Goal: Transaction & Acquisition: Book appointment/travel/reservation

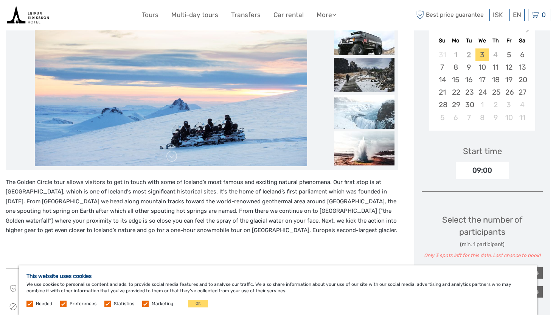
scroll to position [157, 0]
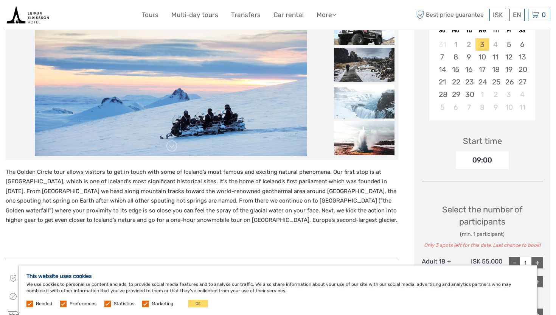
click at [333, 202] on p "The Golden Circle tour allows visitors to get in touch with some of Iceland’s m…" at bounding box center [202, 196] width 393 height 58
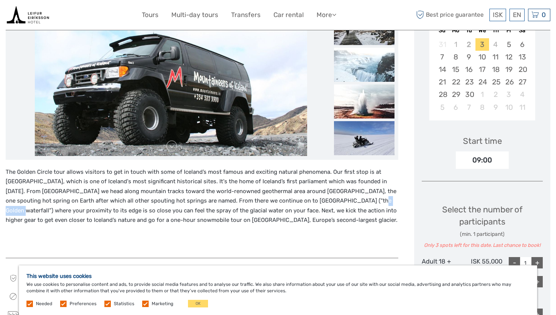
click at [333, 202] on p "The Golden Circle tour allows visitors to get in touch with some of Iceland’s m…" at bounding box center [202, 196] width 393 height 58
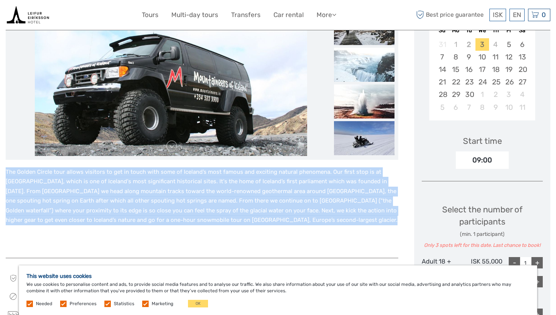
click at [333, 202] on p "The Golden Circle tour allows visitors to get in touch with some of Iceland’s m…" at bounding box center [202, 196] width 393 height 58
click at [330, 207] on p "The Golden Circle tour allows visitors to get in touch with some of Iceland’s m…" at bounding box center [202, 196] width 393 height 58
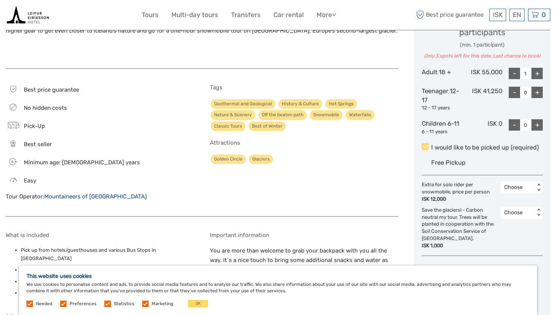
scroll to position [346, 0]
click at [390, 149] on div "Attractions Golden Circle Glaciers" at bounding box center [304, 152] width 188 height 25
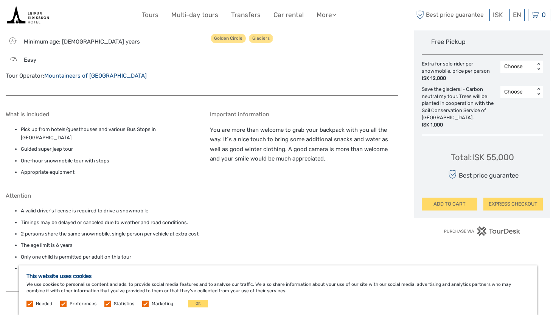
scroll to position [469, 0]
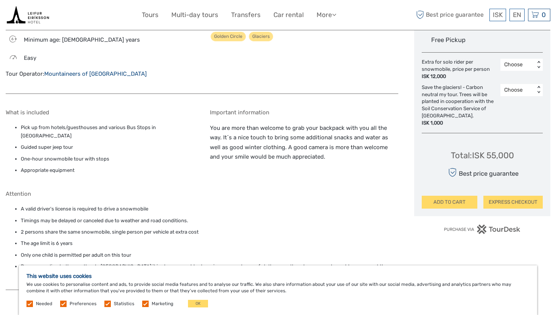
drag, startPoint x: 328, startPoint y: 159, endPoint x: 282, endPoint y: 139, distance: 50.3
click at [282, 138] on p "You are more than welcome to grab your backpack with you all the way. It´s a ni…" at bounding box center [304, 142] width 188 height 39
click at [282, 139] on p "You are more than welcome to grab your backpack with you all the way. It´s a ni…" at bounding box center [304, 142] width 188 height 39
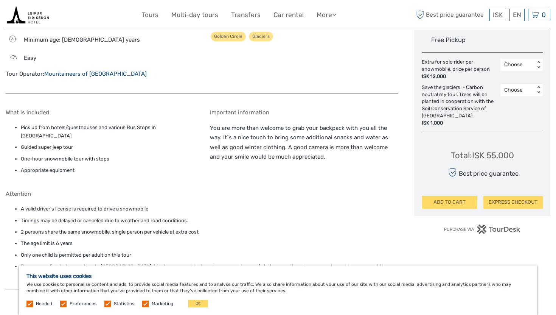
click at [283, 149] on p "You are more than welcome to grab your backpack with you all the way. It´s a ni…" at bounding box center [304, 142] width 188 height 39
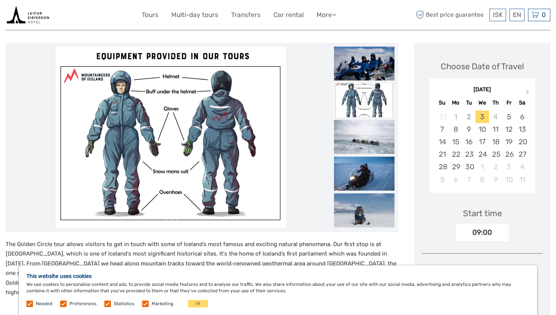
scroll to position [62, 0]
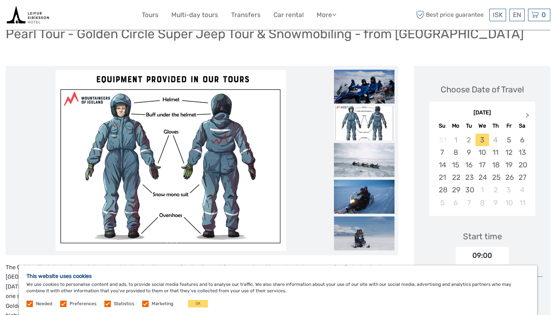
click at [524, 114] on button "Next Month" at bounding box center [529, 117] width 12 height 12
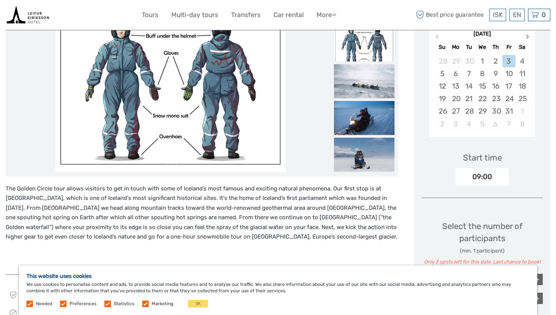
scroll to position [132, 0]
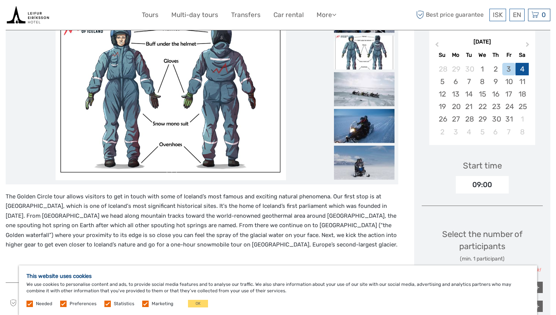
click at [523, 72] on div "4" at bounding box center [522, 69] width 13 height 12
click at [539, 113] on div "October 2025 Previous Month Next Month October 2025 Su Mo Tu We Th Fr Sa 28 29 …" at bounding box center [482, 89] width 121 height 120
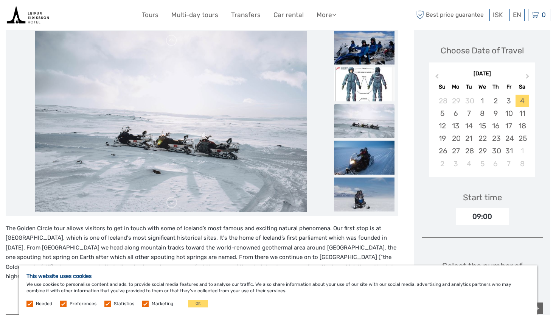
scroll to position [102, 0]
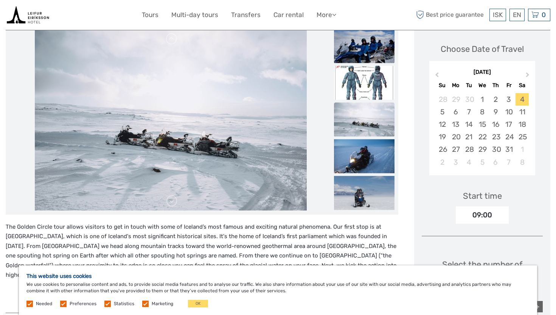
click at [359, 63] on li at bounding box center [364, 46] width 61 height 35
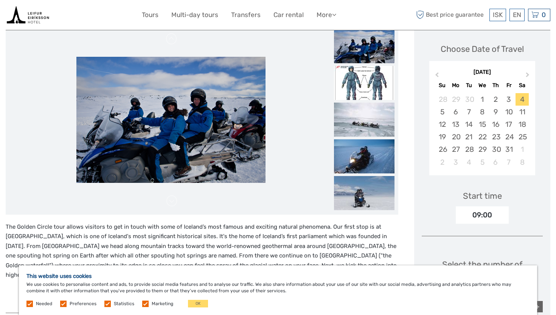
click at [360, 51] on img at bounding box center [364, 46] width 61 height 34
click at [357, 72] on img at bounding box center [364, 83] width 61 height 34
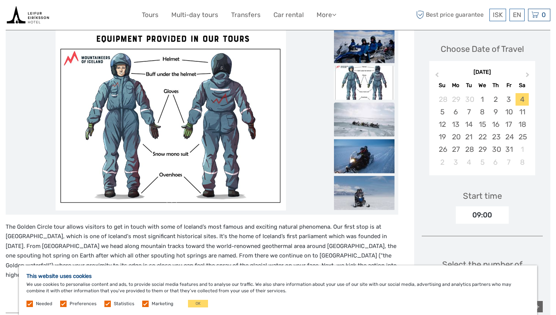
click at [359, 123] on img at bounding box center [364, 119] width 61 height 34
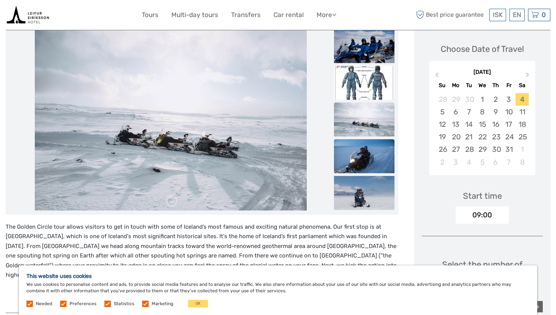
click at [359, 152] on img at bounding box center [364, 156] width 61 height 34
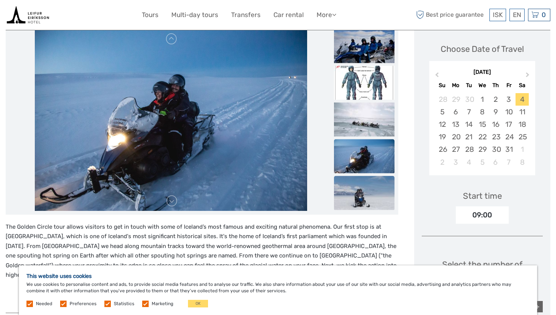
click at [355, 182] on img at bounding box center [364, 193] width 61 height 34
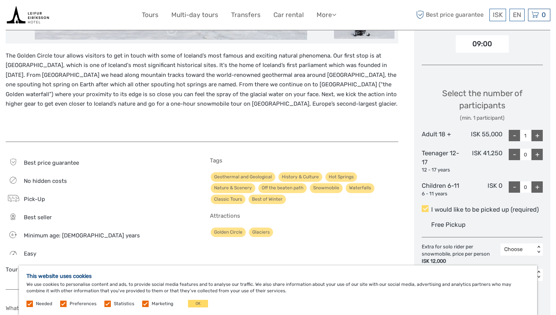
scroll to position [274, 0]
click at [543, 136] on div "+" at bounding box center [537, 134] width 11 height 11
type input "2"
click at [537, 97] on div "Select the number of participants (min. 1 participant)" at bounding box center [482, 104] width 121 height 34
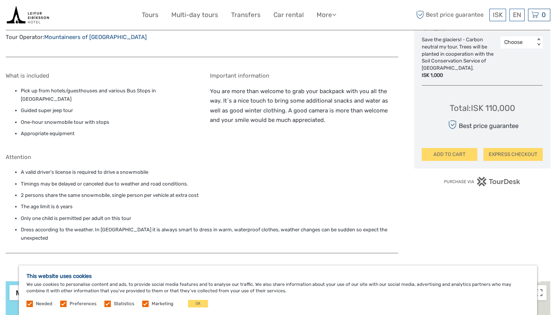
scroll to position [506, 0]
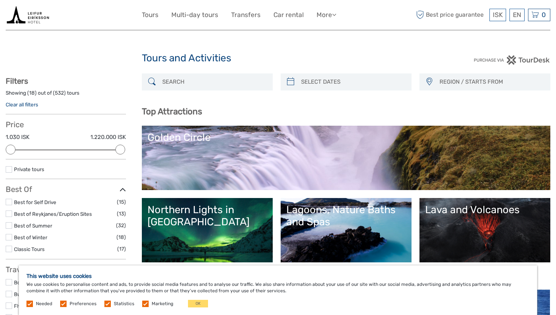
select select
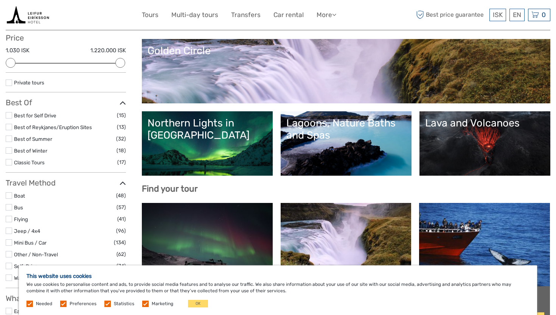
scroll to position [86, 0]
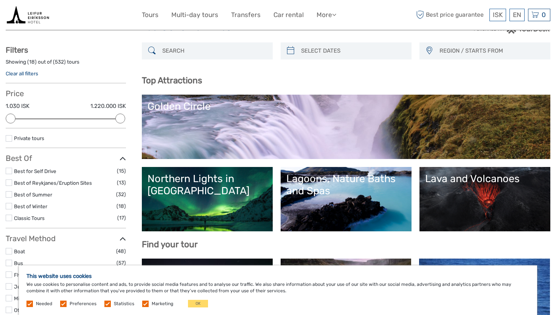
click at [336, 128] on link "Golden Circle" at bounding box center [346, 126] width 397 height 53
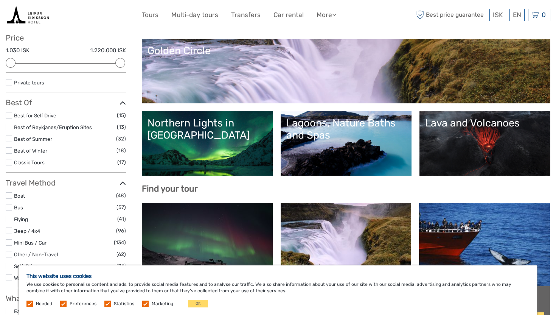
scroll to position [88, 0]
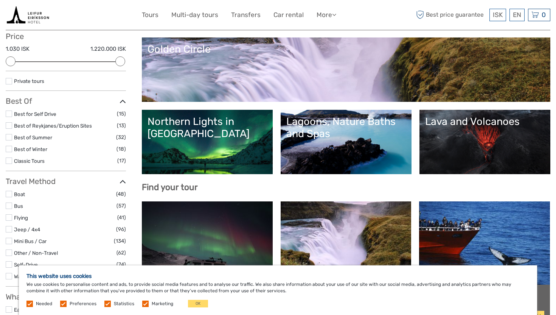
click at [333, 137] on div "Lagoons, Nature Baths and Spas" at bounding box center [346, 127] width 120 height 25
click at [217, 124] on div "Northern Lights in [GEOGRAPHIC_DATA]" at bounding box center [208, 127] width 120 height 25
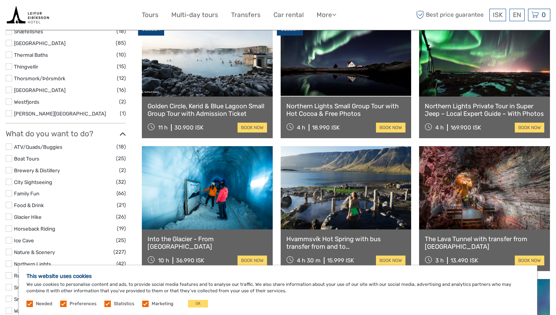
scroll to position [542, 0]
click at [339, 109] on link "Northern Lights Small Group Tour with Hot Cocoa & Free Photos" at bounding box center [346, 111] width 120 height 16
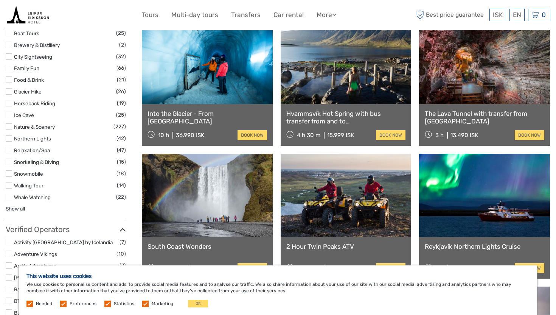
scroll to position [669, 0]
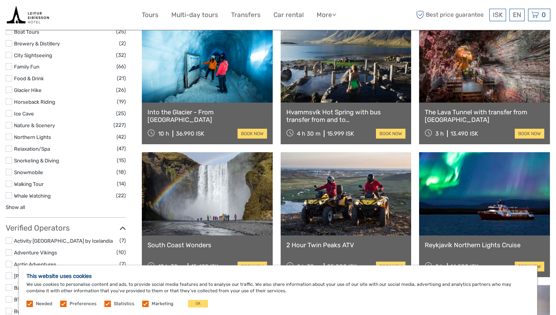
click at [460, 115] on link "The Lava Tunnel with transfer from Reykjavik" at bounding box center [485, 116] width 120 height 16
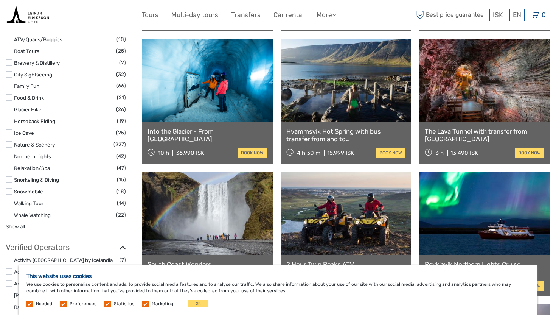
scroll to position [642, 0]
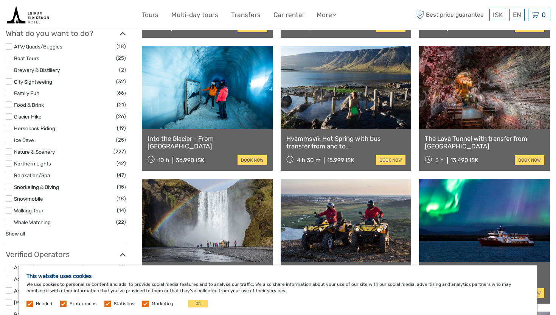
click at [198, 141] on link "Into the Glacier - From Reykjavík" at bounding box center [208, 143] width 120 height 16
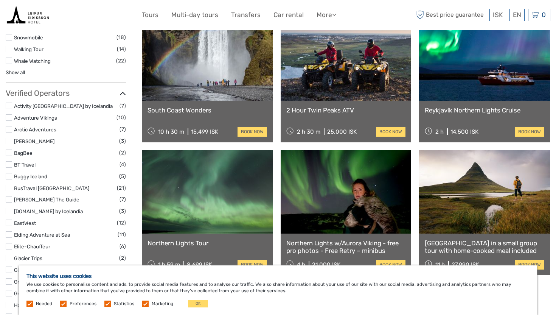
scroll to position [800, 0]
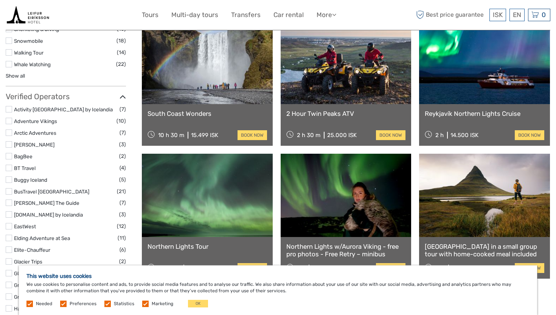
click at [470, 114] on link "Reykjavík Northern Lights Cruise" at bounding box center [485, 114] width 120 height 8
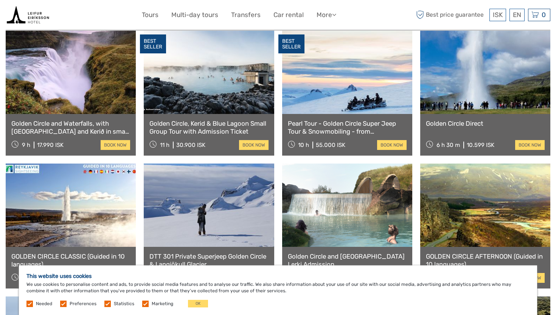
scroll to position [405, 0]
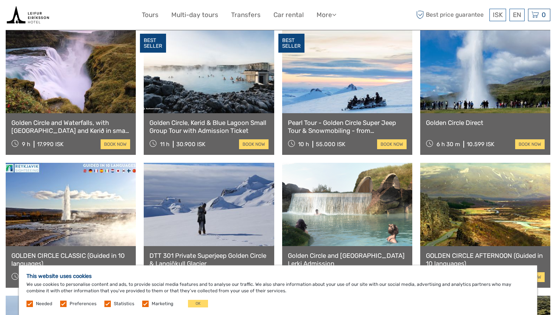
click at [92, 84] on link at bounding box center [71, 71] width 130 height 83
click at [222, 76] on link at bounding box center [209, 71] width 130 height 83
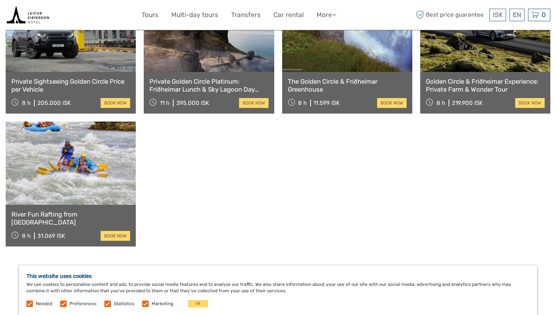
scroll to position [711, 0]
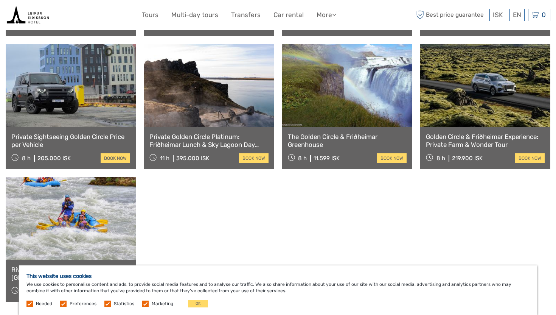
scroll to position [657, 0]
click at [209, 89] on link at bounding box center [209, 85] width 130 height 83
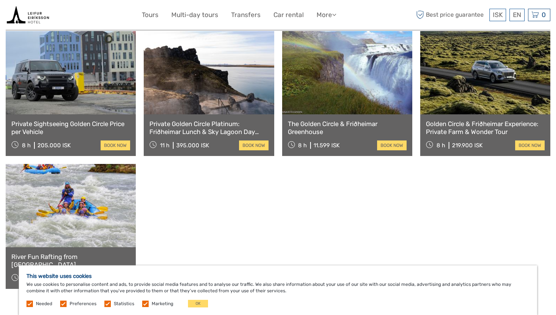
scroll to position [665, 0]
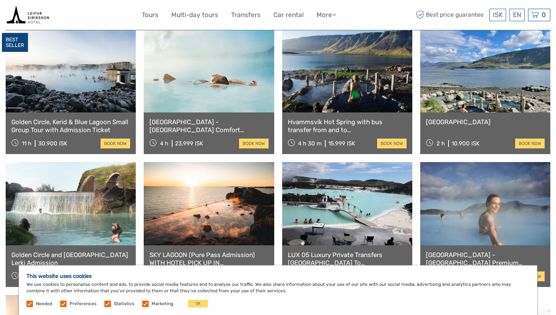
scroll to position [319, 0]
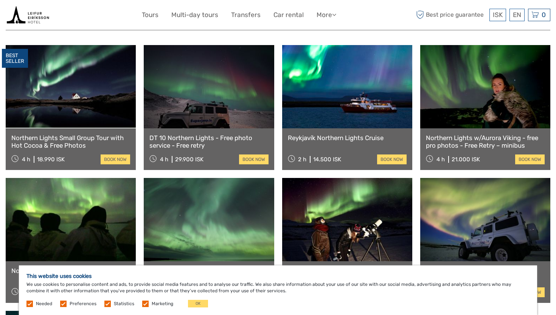
scroll to position [264, 0]
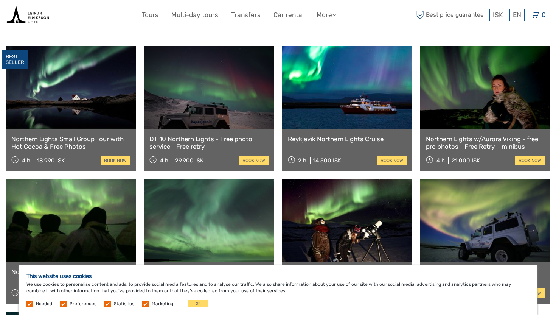
click at [233, 85] on link at bounding box center [209, 87] width 130 height 83
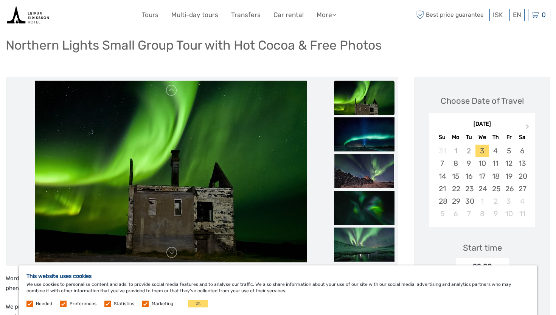
scroll to position [102, 0]
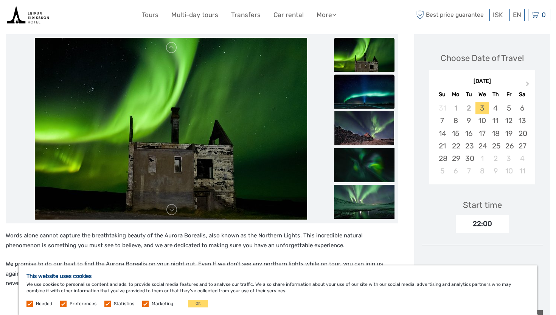
click at [372, 91] on img at bounding box center [364, 92] width 61 height 34
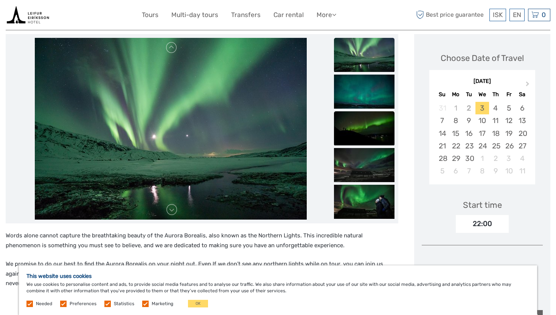
click at [352, 123] on img at bounding box center [364, 128] width 61 height 34
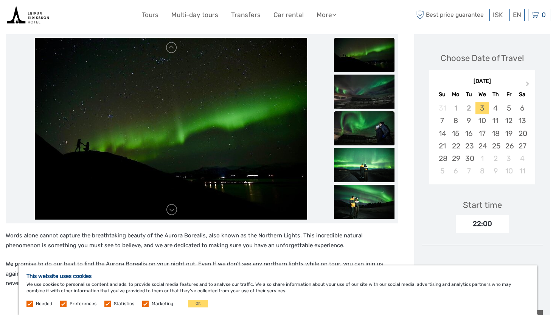
click at [352, 122] on img at bounding box center [364, 128] width 61 height 34
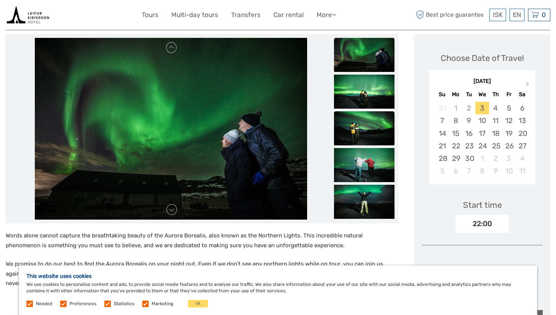
click at [352, 122] on img at bounding box center [364, 128] width 61 height 34
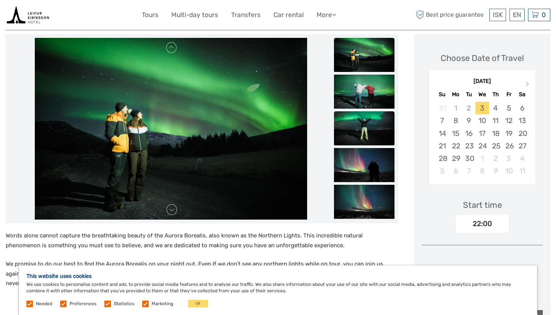
click at [352, 122] on img at bounding box center [364, 128] width 61 height 34
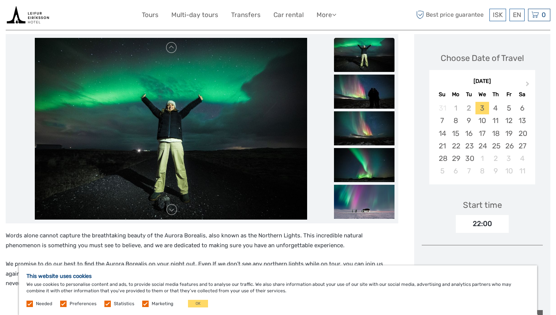
click at [352, 122] on img at bounding box center [364, 128] width 61 height 34
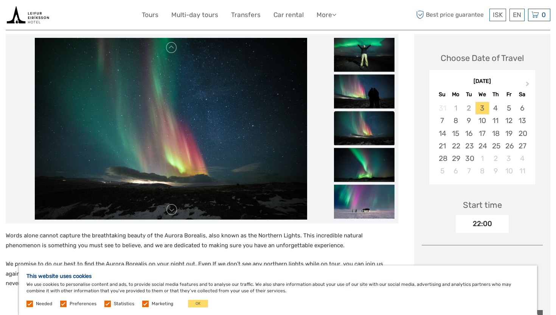
click at [371, 126] on img at bounding box center [364, 128] width 61 height 34
click at [363, 148] on img at bounding box center [364, 165] width 61 height 34
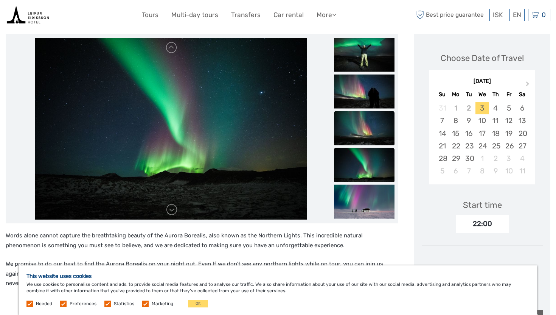
click at [359, 115] on img at bounding box center [364, 128] width 61 height 34
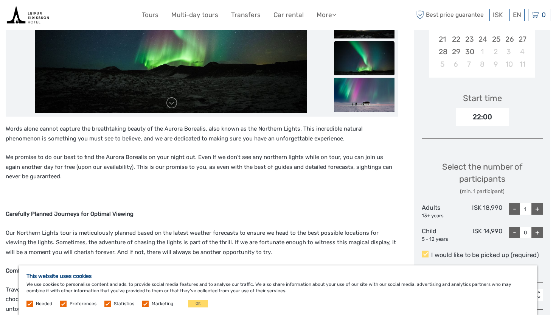
scroll to position [209, 0]
click at [363, 97] on img at bounding box center [364, 95] width 61 height 34
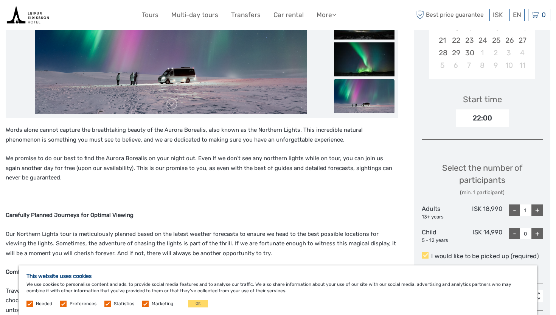
scroll to position [244, 0]
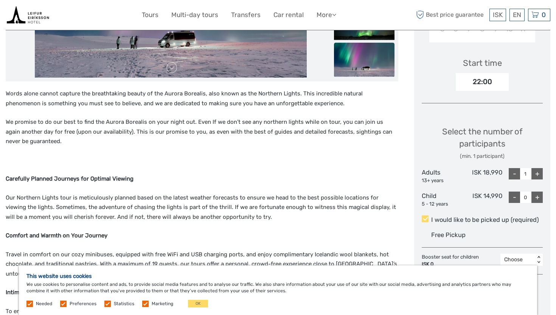
click at [199, 117] on p "We promise to do our best to find the Aurora Borealis on your night out. Even I…" at bounding box center [202, 131] width 393 height 29
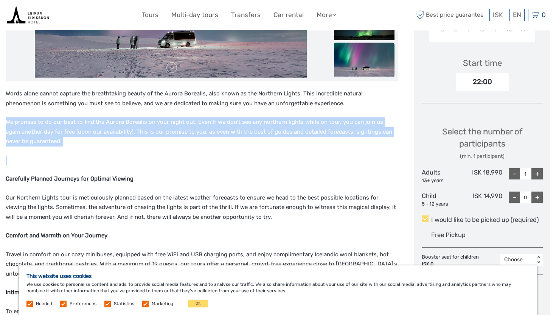
click at [199, 117] on p "We promise to do our best to find the Aurora Borealis on your night out. Even I…" at bounding box center [202, 131] width 393 height 29
click at [199, 121] on p "We promise to do our best to find the Aurora Borealis on your night out. Even I…" at bounding box center [202, 131] width 393 height 29
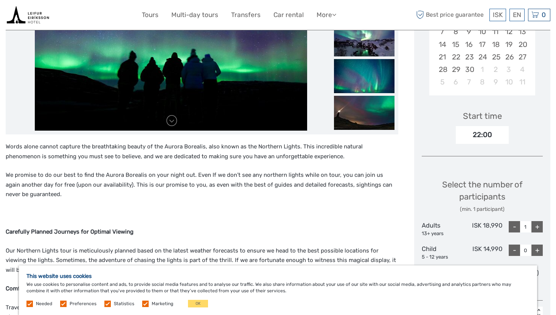
scroll to position [173, 0]
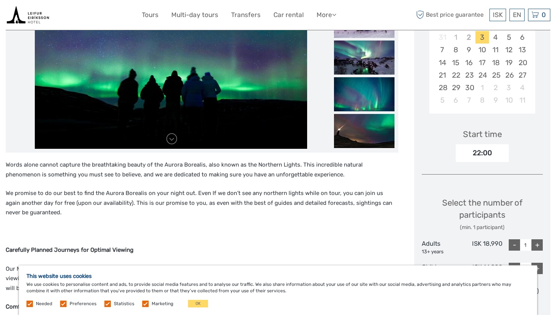
click at [438, 118] on div "Start time 22:00" at bounding box center [482, 140] width 121 height 44
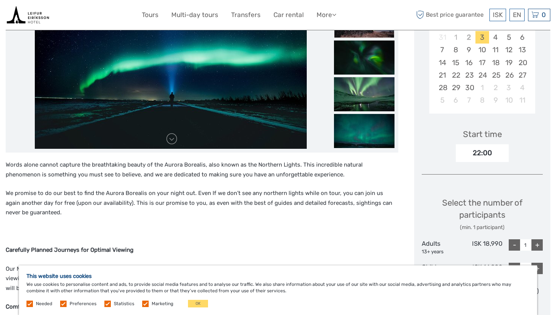
click at [397, 168] on p "Words alone cannot capture the breathtaking beauty of the Aurora Borealis, also…" at bounding box center [202, 169] width 393 height 19
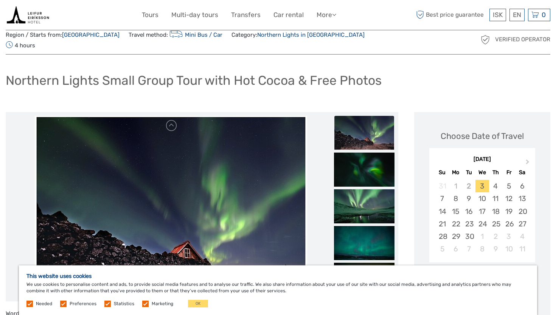
scroll to position [0, 0]
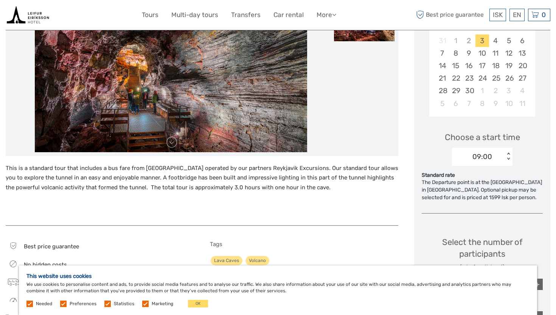
scroll to position [162, 0]
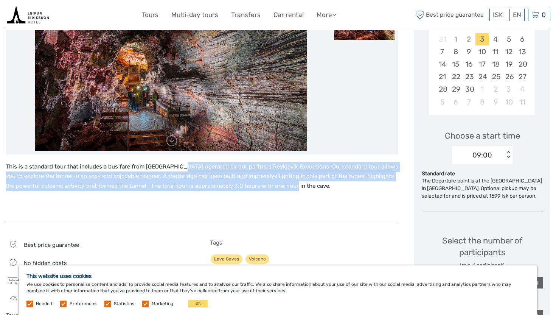
drag, startPoint x: 275, startPoint y: 190, endPoint x: 174, endPoint y: 166, distance: 104.5
click at [174, 166] on p "This is a standard tour that includes a bus fare from [GEOGRAPHIC_DATA] operate…" at bounding box center [202, 176] width 393 height 29
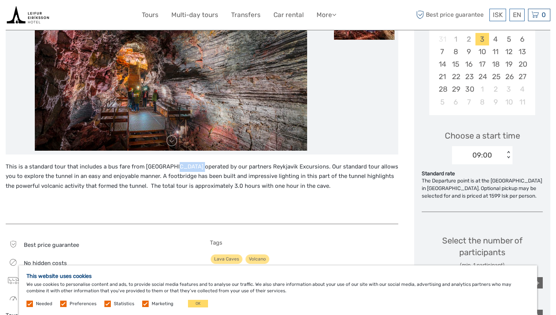
click at [174, 166] on p "This is a standard tour that includes a bus fare from [GEOGRAPHIC_DATA] operate…" at bounding box center [202, 176] width 393 height 29
click at [176, 179] on p "This is a standard tour that includes a bus fare from [GEOGRAPHIC_DATA] operate…" at bounding box center [202, 176] width 393 height 29
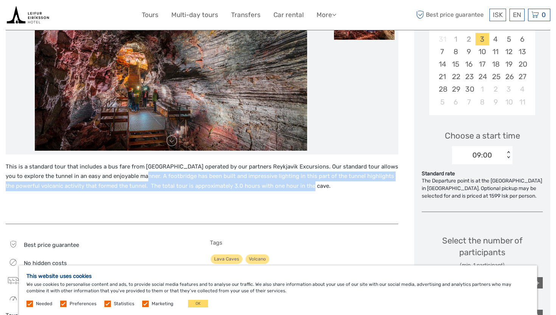
drag, startPoint x: 128, startPoint y: 179, endPoint x: 296, endPoint y: 183, distance: 167.3
click at [296, 183] on p "This is a standard tour that includes a bus fare from [GEOGRAPHIC_DATA] operate…" at bounding box center [202, 176] width 393 height 29
drag, startPoint x: 295, startPoint y: 183, endPoint x: 164, endPoint y: 173, distance: 131.7
click at [163, 173] on p "This is a standard tour that includes a bus fare from [GEOGRAPHIC_DATA] operate…" at bounding box center [202, 176] width 393 height 29
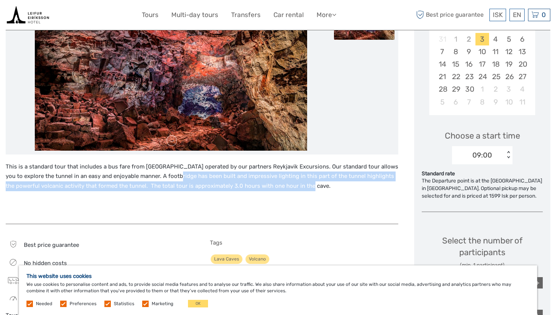
click at [164, 173] on p "This is a standard tour that includes a bus fare from [GEOGRAPHIC_DATA] operate…" at bounding box center [202, 176] width 393 height 29
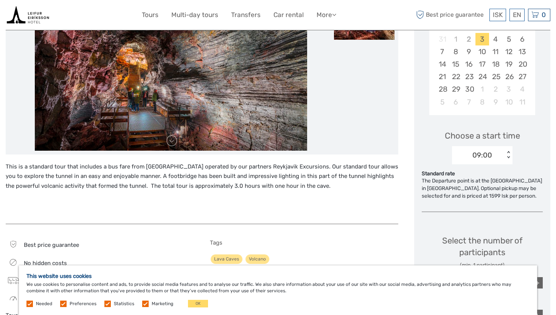
click at [164, 173] on p "This is a standard tour that includes a bus fare from Reykjavik operated by our…" at bounding box center [202, 176] width 393 height 29
click at [168, 176] on p "This is a standard tour that includes a bus fare from Reykjavik operated by our…" at bounding box center [202, 176] width 393 height 29
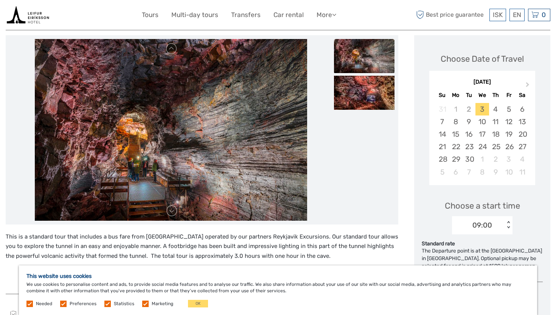
scroll to position [90, 0]
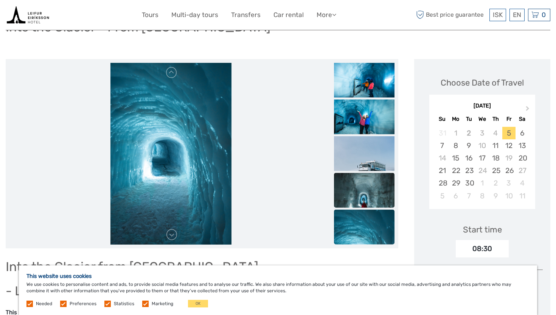
scroll to position [67, 0]
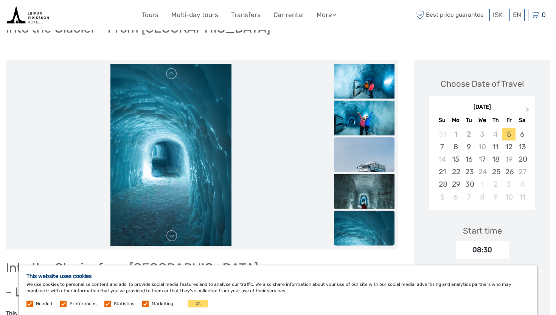
click at [363, 160] on img at bounding box center [364, 167] width 61 height 61
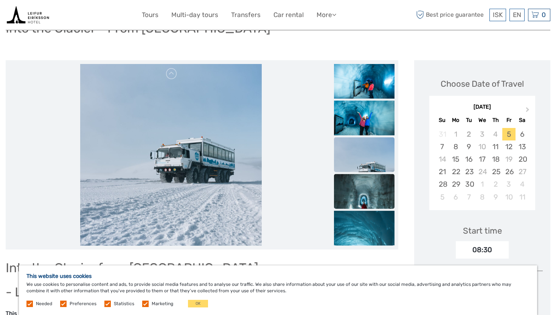
click at [359, 185] on img at bounding box center [364, 204] width 61 height 61
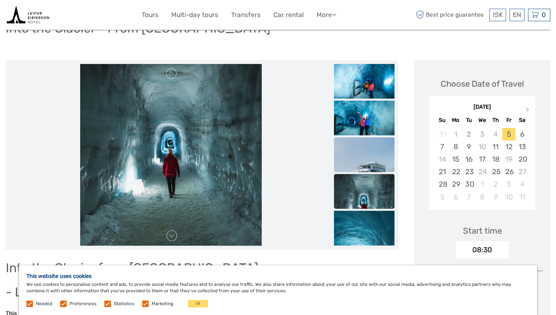
click at [367, 157] on img at bounding box center [364, 167] width 61 height 61
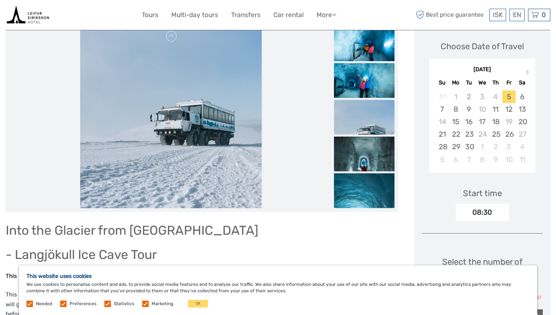
scroll to position [107, 0]
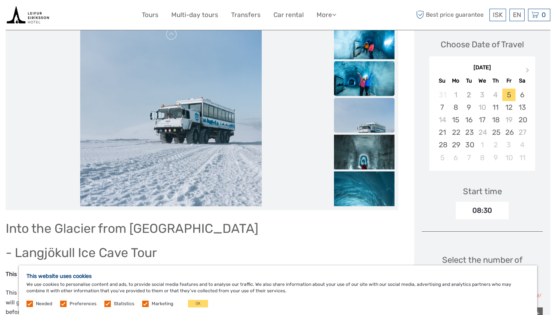
click at [352, 76] on img at bounding box center [364, 81] width 61 height 40
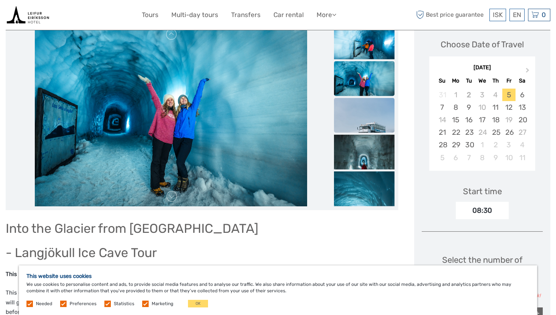
click at [356, 111] on img at bounding box center [364, 128] width 61 height 61
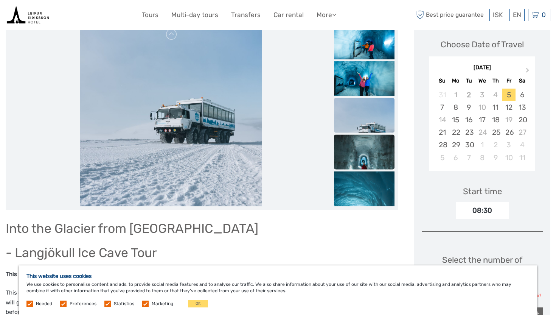
click at [363, 147] on img at bounding box center [364, 164] width 61 height 61
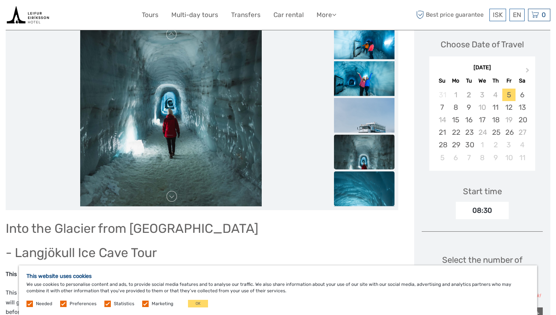
click at [362, 192] on img at bounding box center [364, 216] width 61 height 91
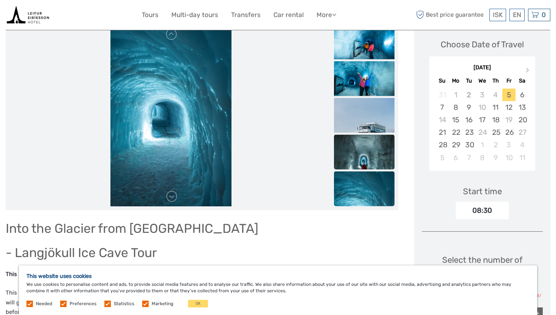
click at [374, 163] on img at bounding box center [364, 164] width 61 height 61
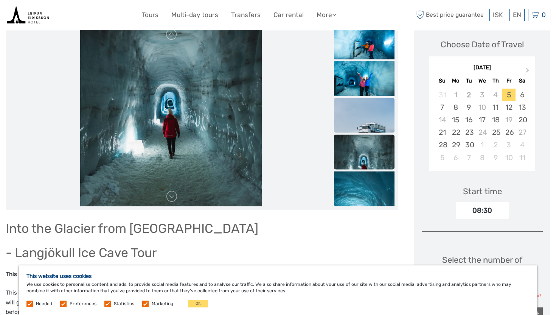
click at [367, 121] on img at bounding box center [364, 128] width 61 height 61
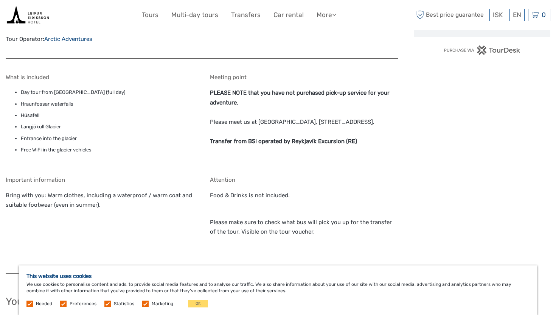
scroll to position [617, 0]
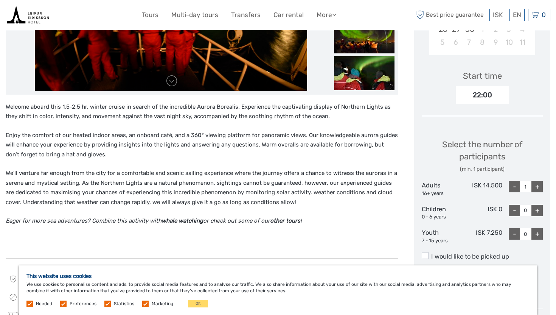
scroll to position [224, 0]
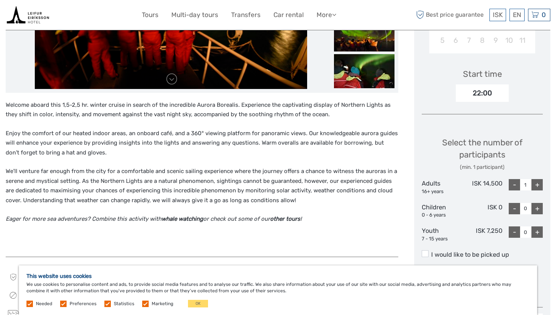
click at [350, 134] on p "Enjoy the comfort of our heated indoor areas, an onboard café, and a 360° viewi…" at bounding box center [202, 143] width 393 height 29
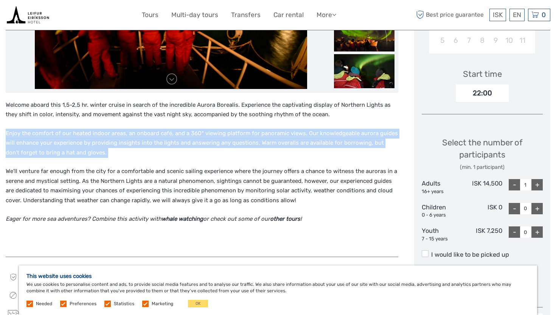
click at [350, 134] on p "Enjoy the comfort of our heated indoor areas, an onboard café, and a 360° viewi…" at bounding box center [202, 143] width 393 height 29
click at [349, 144] on p "Enjoy the comfort of our heated indoor areas, an onboard café, and a 360° viewi…" at bounding box center [202, 143] width 393 height 29
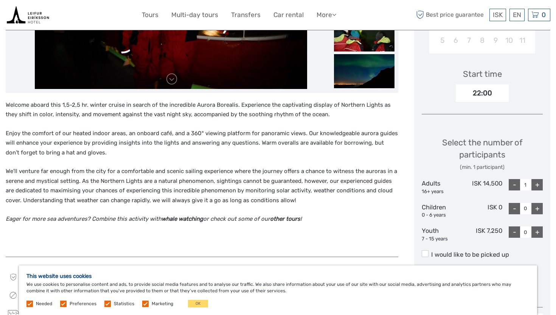
click at [311, 196] on p "We'll venture far enough from the city for a comfortable and scenic sailing exp…" at bounding box center [202, 186] width 393 height 39
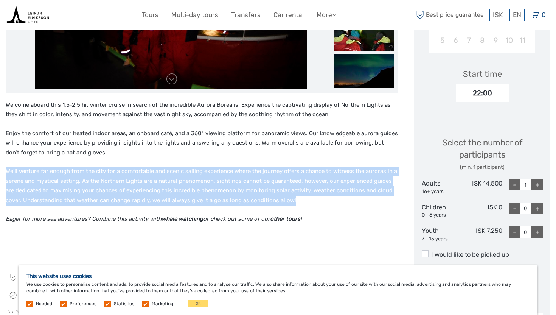
click at [311, 196] on p "We'll venture far enough from the city for a comfortable and scenic sailing exp…" at bounding box center [202, 186] width 393 height 39
click at [311, 200] on p "We'll venture far enough from the city for a comfortable and scenic sailing exp…" at bounding box center [202, 186] width 393 height 39
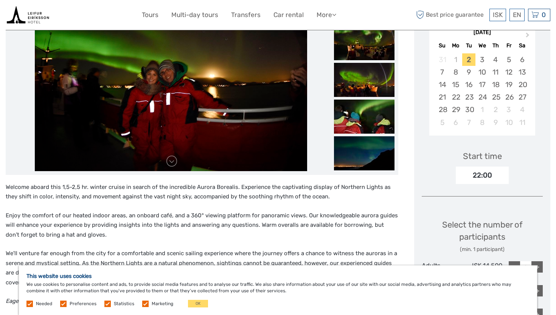
scroll to position [58, 0]
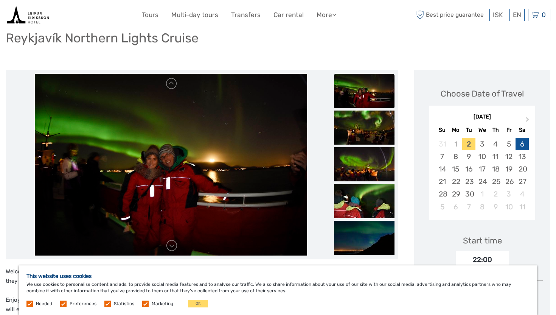
click at [525, 146] on div "6" at bounding box center [522, 144] width 13 height 12
click at [529, 121] on button "Next Month" at bounding box center [529, 121] width 12 height 12
click at [523, 143] on div "4" at bounding box center [522, 144] width 13 height 12
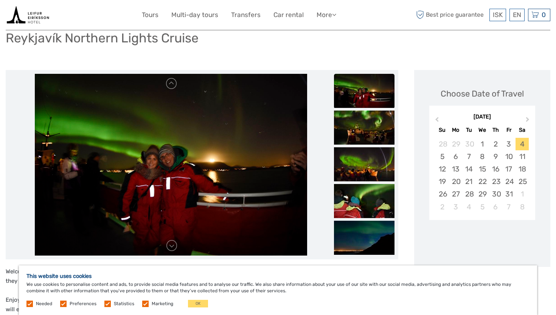
click at [545, 97] on div "Choose Date of Travel [DATE] Previous Month Next Month [DATE] Su Mo Tu We Th Fr…" at bounding box center [482, 168] width 136 height 197
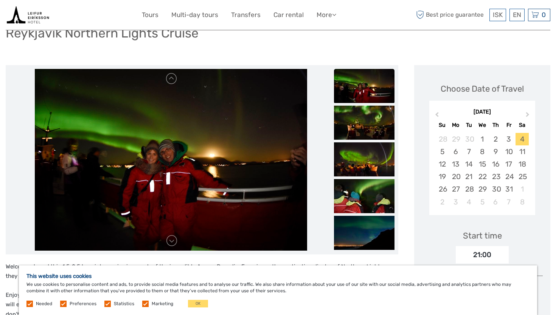
scroll to position [62, 0]
click at [365, 120] on img at bounding box center [364, 123] width 61 height 34
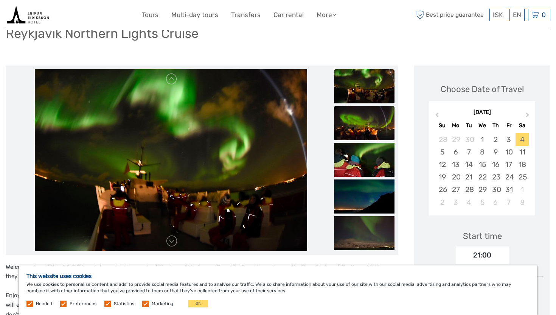
click at [362, 127] on img at bounding box center [364, 123] width 61 height 34
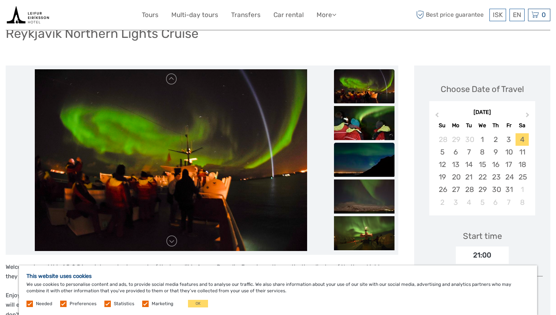
click at [358, 159] on img at bounding box center [364, 160] width 61 height 34
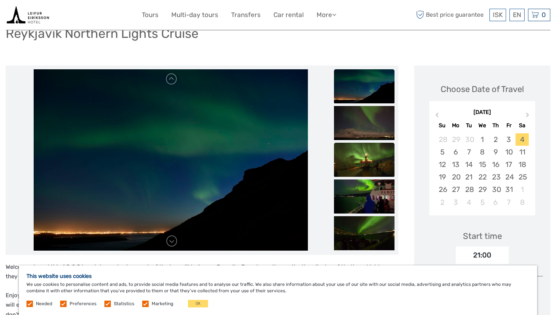
click at [359, 174] on img at bounding box center [364, 160] width 61 height 34
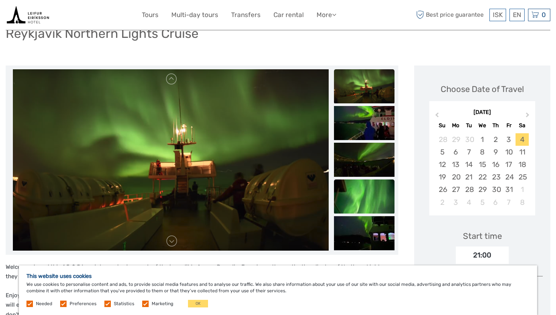
click at [360, 182] on img at bounding box center [364, 196] width 61 height 34
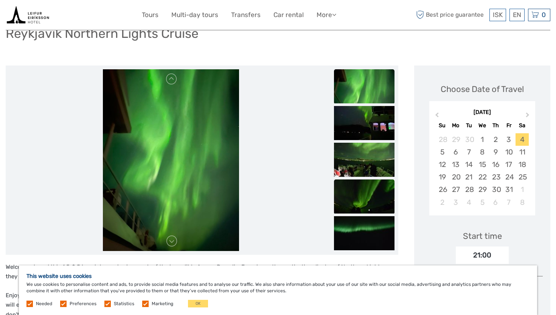
click at [360, 199] on img at bounding box center [364, 196] width 61 height 34
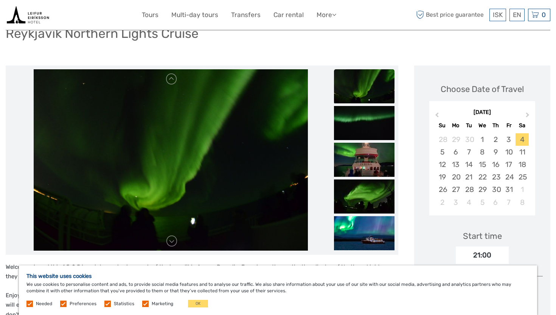
click at [360, 199] on img at bounding box center [364, 196] width 61 height 34
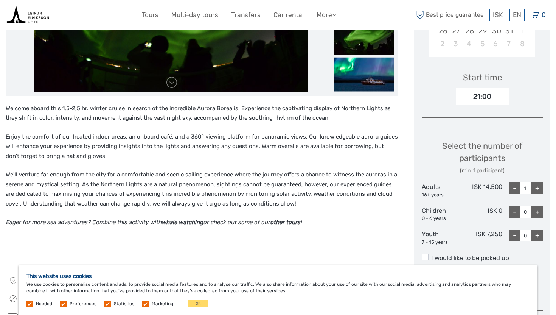
scroll to position [246, 0]
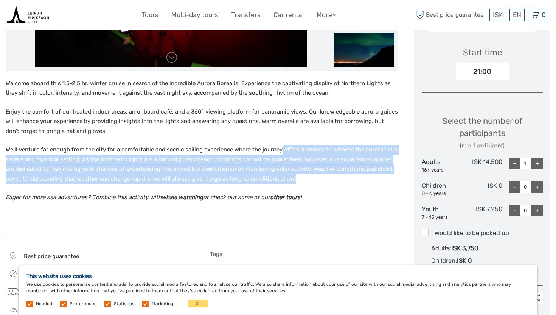
drag, startPoint x: 305, startPoint y: 177, endPoint x: 277, endPoint y: 149, distance: 39.9
click at [277, 149] on p "We'll venture far enough from the city for a comfortable and scenic sailing exp…" at bounding box center [202, 164] width 393 height 39
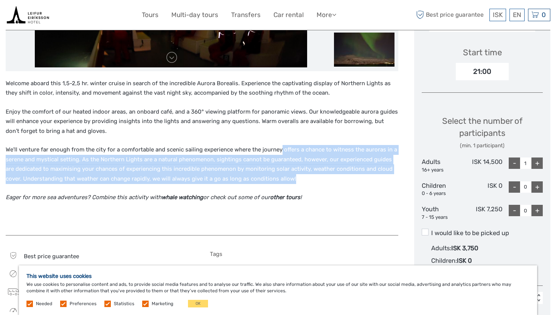
click at [277, 149] on p "We'll venture far enough from the city for a comfortable and scenic sailing exp…" at bounding box center [202, 164] width 393 height 39
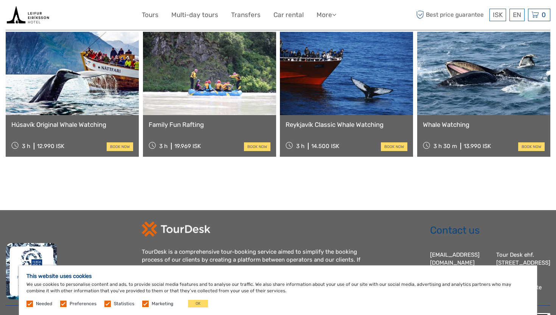
scroll to position [894, 0]
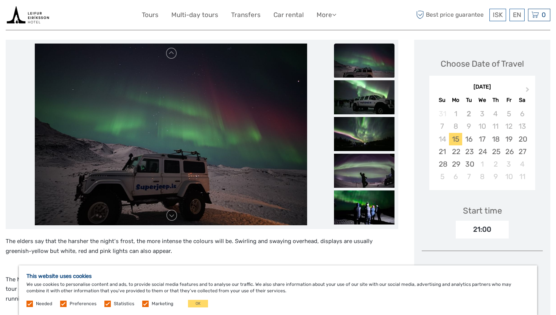
scroll to position [86, 0]
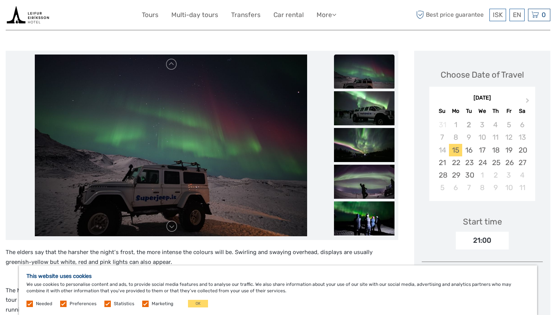
click at [525, 91] on div "September 2025 Su Mo Tu We Th Fr Sa" at bounding box center [483, 103] width 106 height 25
click at [527, 94] on div "[DATE]" at bounding box center [483, 98] width 106 height 8
click at [528, 96] on span "Next Month" at bounding box center [528, 101] width 0 height 11
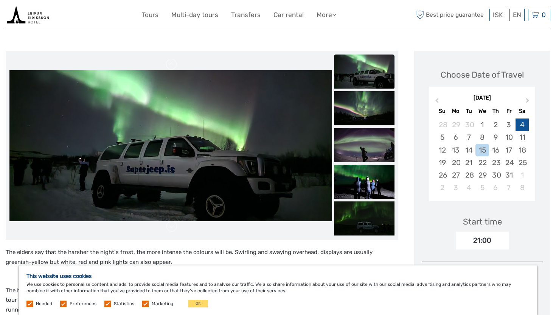
click at [525, 118] on div "4" at bounding box center [522, 124] width 13 height 12
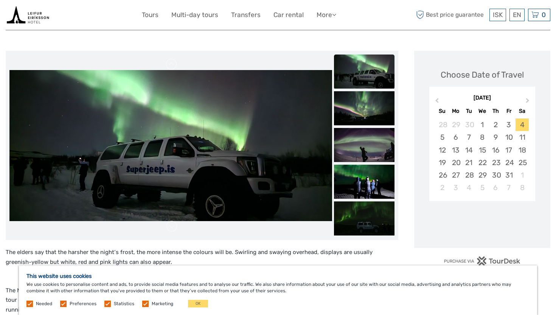
click at [543, 108] on div "Choose Date of Travel [DATE] Previous Month Next Month [DATE] Su Mo Tu We Th Fr…" at bounding box center [482, 149] width 136 height 197
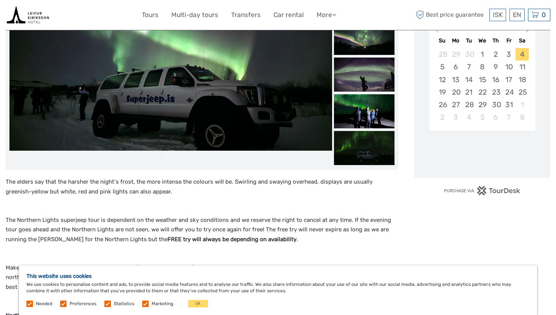
scroll to position [158, 0]
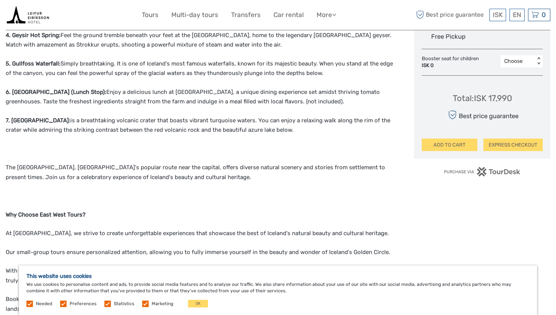
scroll to position [488, 0]
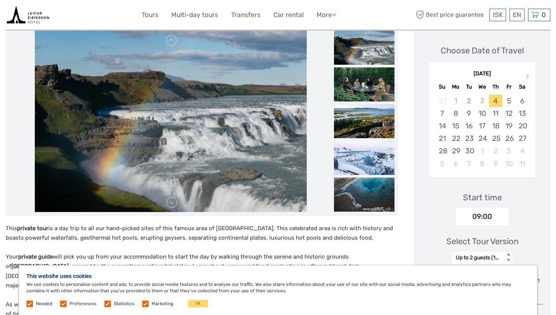
scroll to position [102, 0]
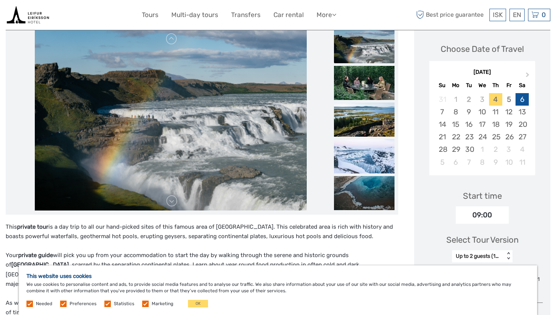
click at [526, 97] on div "6" at bounding box center [522, 99] width 13 height 12
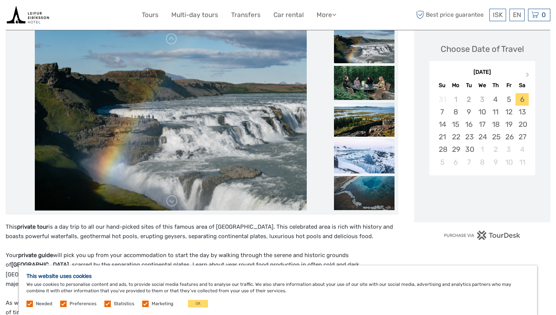
click at [535, 125] on div "Next Month [DATE] Su Mo Tu We Th Fr Sa 31 1 2 3 4 5 6 7 8 9 10 11 12 13 14 15 1…" at bounding box center [482, 119] width 121 height 120
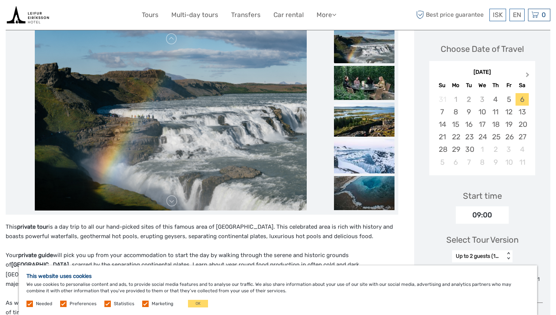
click at [527, 72] on button "Next Month" at bounding box center [529, 76] width 12 height 12
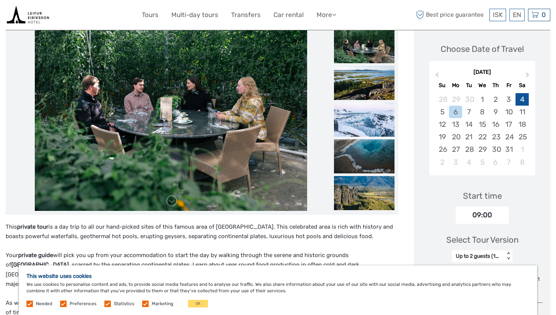
click at [522, 96] on div "4" at bounding box center [522, 99] width 13 height 12
click at [538, 99] on div "[DATE] Previous Month Next Month [DATE] Su Mo Tu We Th Fr Sa 28 29 30 1 2 3 4 5…" at bounding box center [482, 119] width 121 height 120
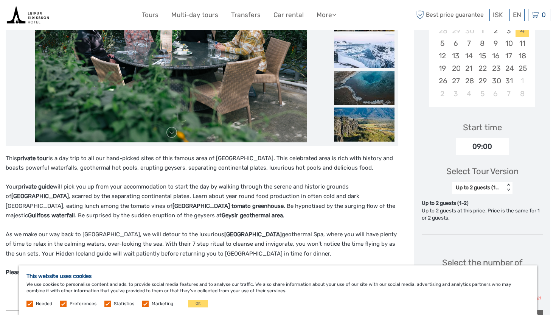
scroll to position [173, 0]
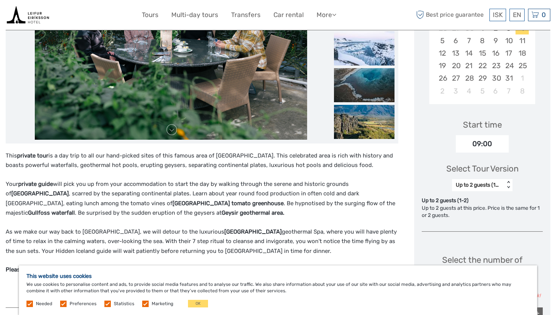
click at [491, 141] on div "09:00" at bounding box center [482, 143] width 53 height 17
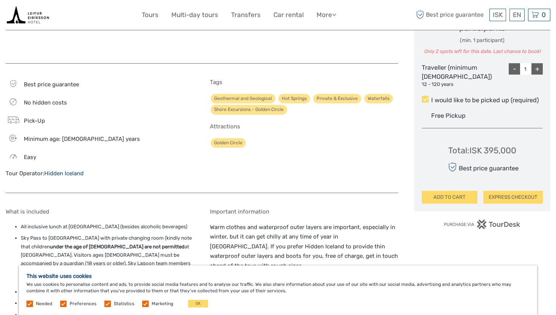
scroll to position [422, 0]
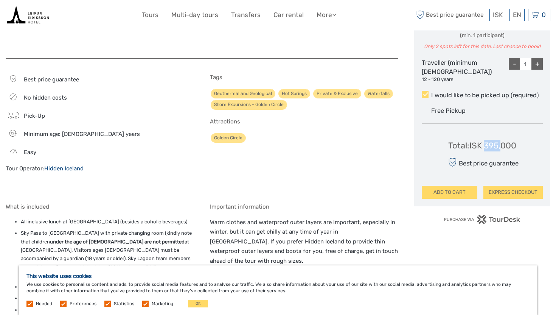
drag, startPoint x: 486, startPoint y: 156, endPoint x: 502, endPoint y: 156, distance: 16.3
click at [502, 151] on div "Total : ISK 395,000" at bounding box center [482, 146] width 68 height 12
click at [384, 143] on div "Golden Circle" at bounding box center [304, 137] width 188 height 11
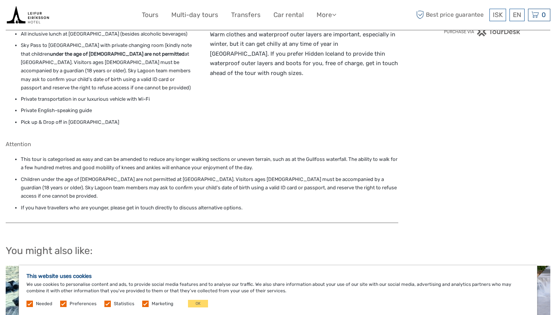
scroll to position [610, 0]
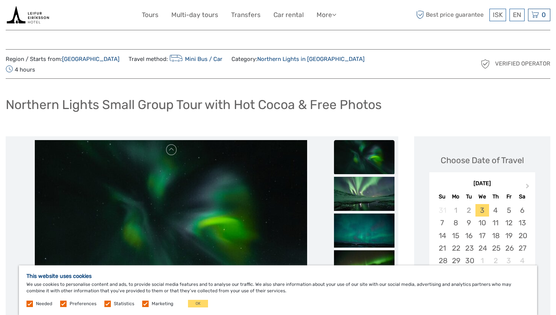
drag, startPoint x: 329, startPoint y: 59, endPoint x: 356, endPoint y: 59, distance: 27.2
click at [356, 59] on div "Region / Starts from: Capital Region Travel method: Mini Bus / Car Category: No…" at bounding box center [210, 63] width 409 height 21
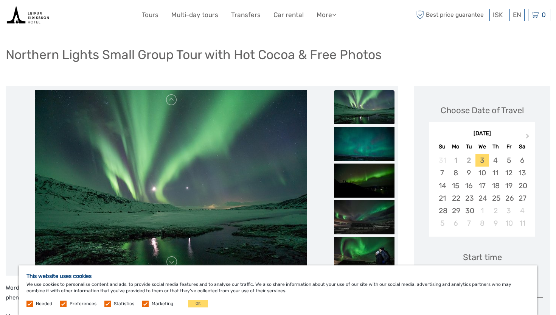
scroll to position [51, 0]
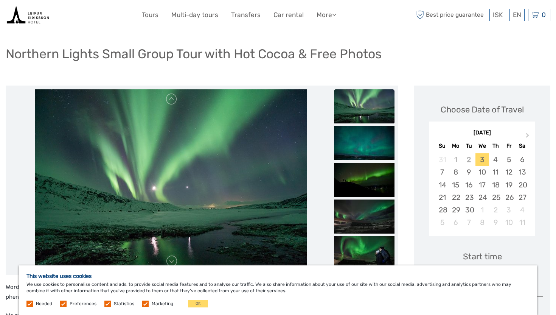
click at [358, 92] on img at bounding box center [364, 106] width 61 height 34
click at [212, 180] on img at bounding box center [171, 180] width 272 height 182
click at [369, 170] on img at bounding box center [364, 180] width 61 height 34
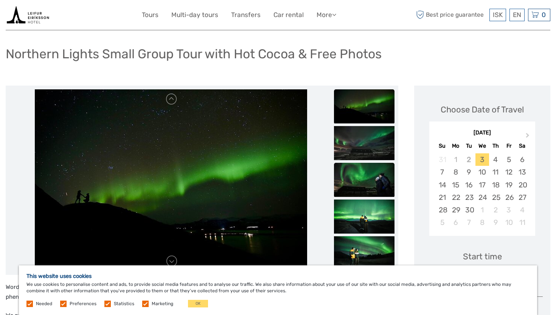
click at [361, 168] on img at bounding box center [364, 180] width 61 height 34
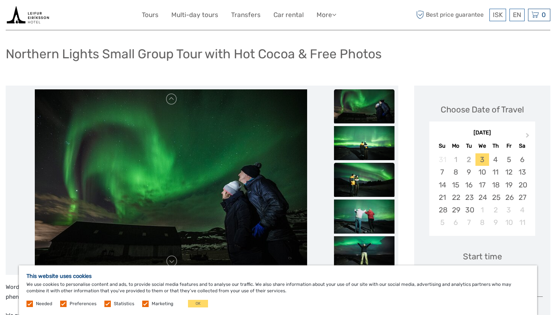
click at [363, 186] on img at bounding box center [364, 180] width 61 height 34
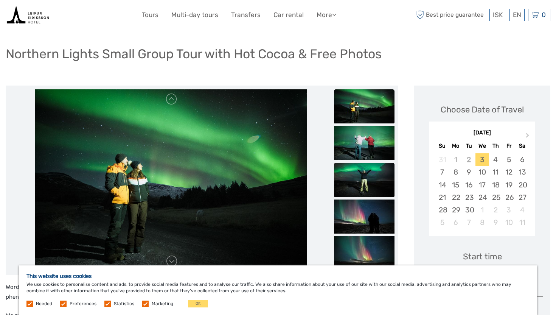
click at [363, 186] on img at bounding box center [364, 180] width 61 height 34
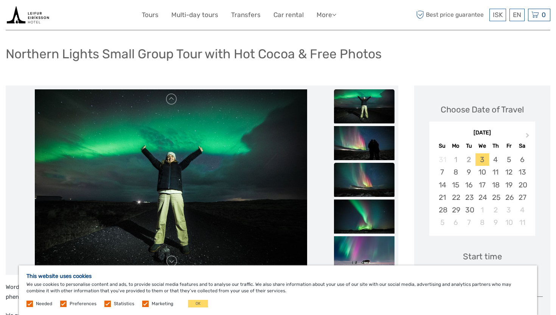
click at [363, 170] on img at bounding box center [364, 180] width 61 height 34
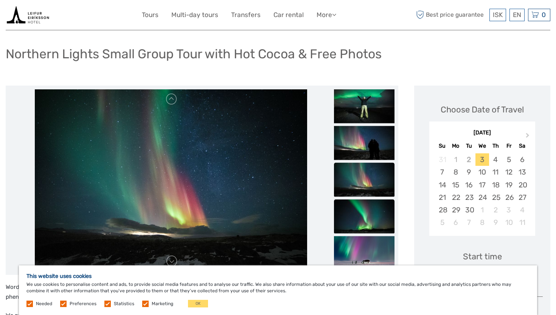
click at [364, 201] on img at bounding box center [364, 216] width 61 height 34
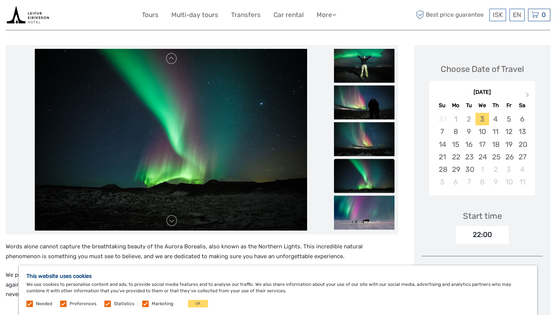
scroll to position [97, 0]
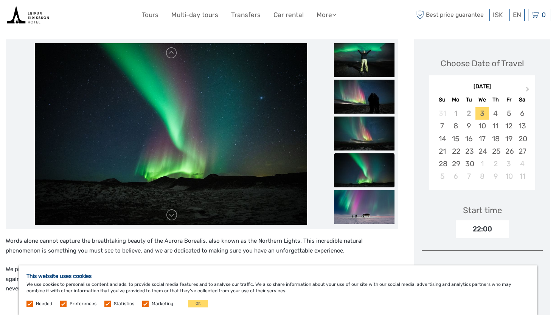
click at [364, 201] on img at bounding box center [364, 207] width 61 height 34
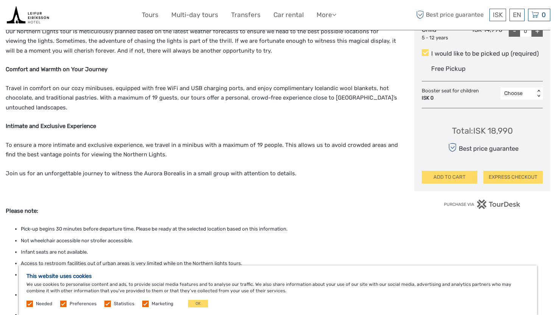
scroll to position [411, 0]
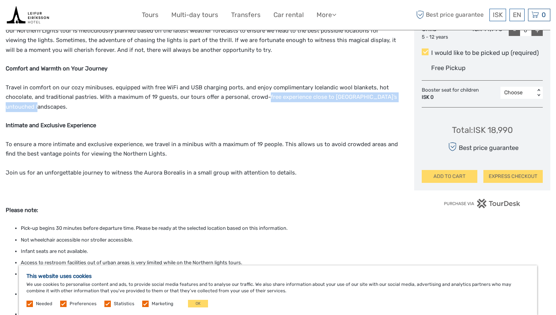
drag, startPoint x: 268, startPoint y: 95, endPoint x: 267, endPoint y: 90, distance: 5.0
click at [267, 90] on p "Travel in comfort on our cozy minibuses, equipped with free WiFi and USB chargi…" at bounding box center [202, 97] width 393 height 29
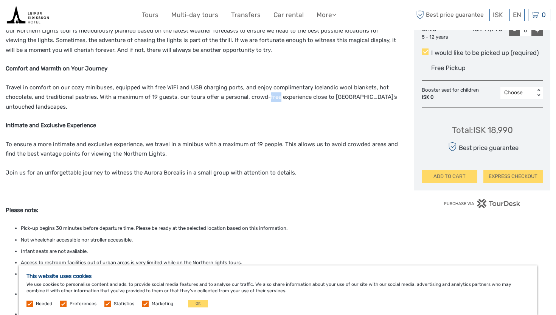
click at [267, 90] on p "Travel in comfort on our cozy minibuses, equipped with free WiFi and USB chargi…" at bounding box center [202, 97] width 393 height 29
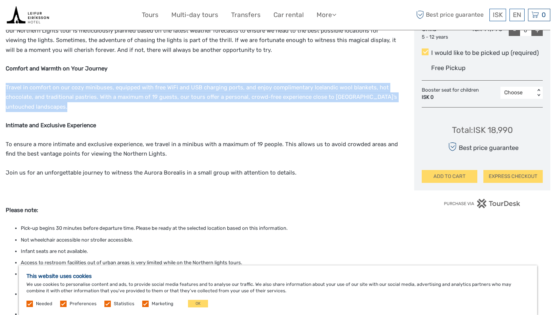
click at [267, 90] on p "Travel in comfort on our cozy minibuses, equipped with free WiFi and USB chargi…" at bounding box center [202, 97] width 393 height 29
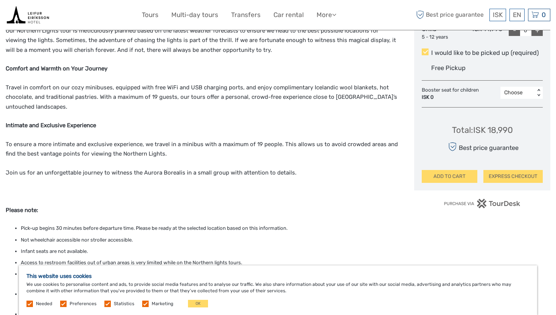
click at [268, 101] on p "Travel in comfort on our cozy minibuses, equipped with free WiFi and USB chargi…" at bounding box center [202, 97] width 393 height 29
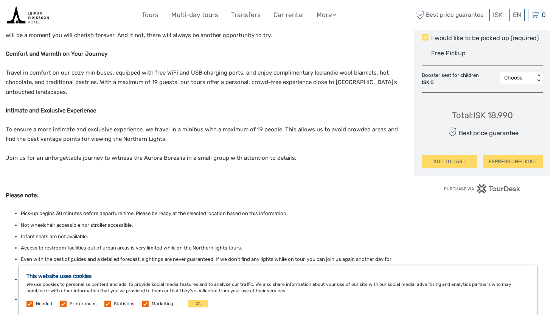
scroll to position [427, 0]
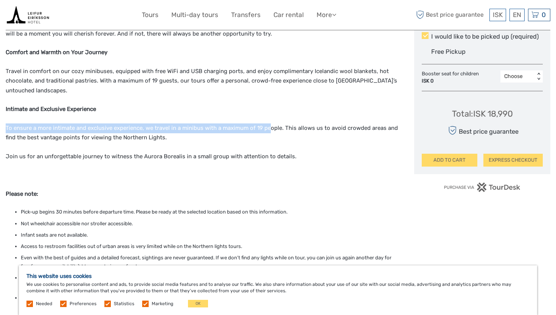
drag, startPoint x: 268, startPoint y: 101, endPoint x: 269, endPoint y: 123, distance: 22.0
click at [269, 123] on div "Words alone cannot capture the breathtaking beauty of the Aurora Borealis, also…" at bounding box center [202, 128] width 393 height 444
click at [269, 123] on p "To ensure a more intimate and exclusive experience, we travel in a minibus with…" at bounding box center [202, 132] width 393 height 19
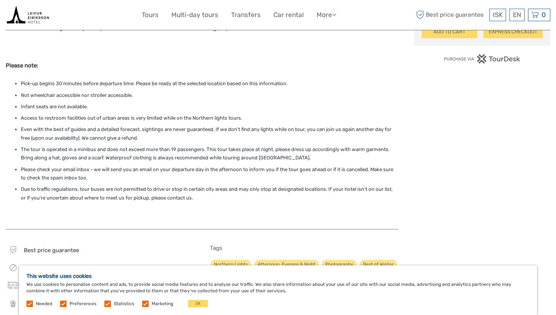
scroll to position [555, 0]
